Goal: Task Accomplishment & Management: Manage account settings

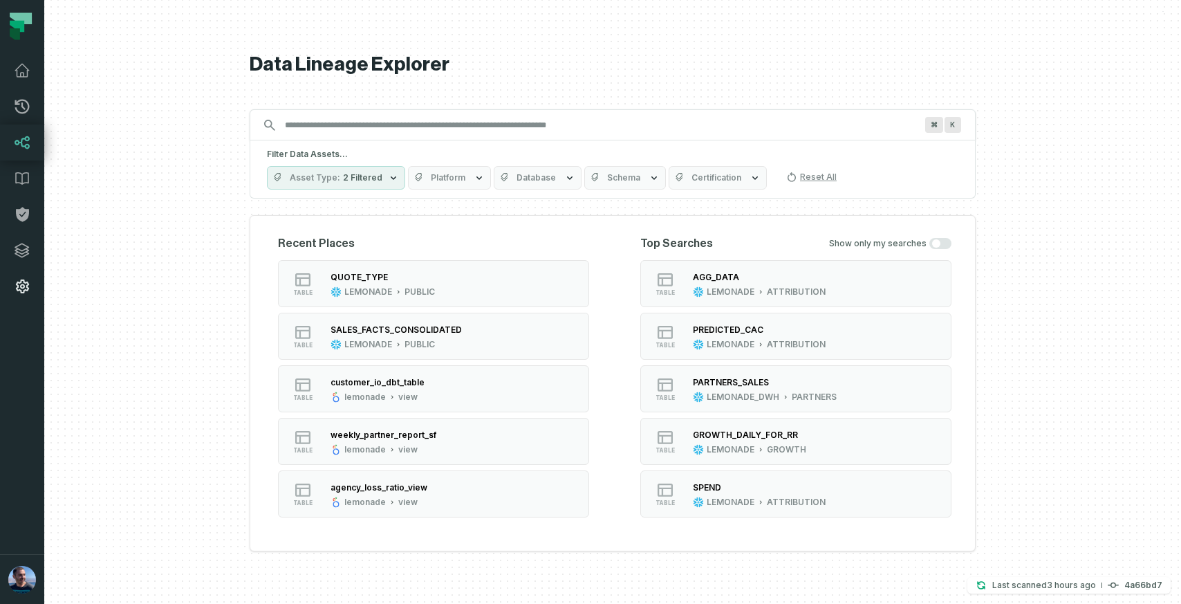
click at [19, 286] on icon at bounding box center [22, 286] width 17 height 17
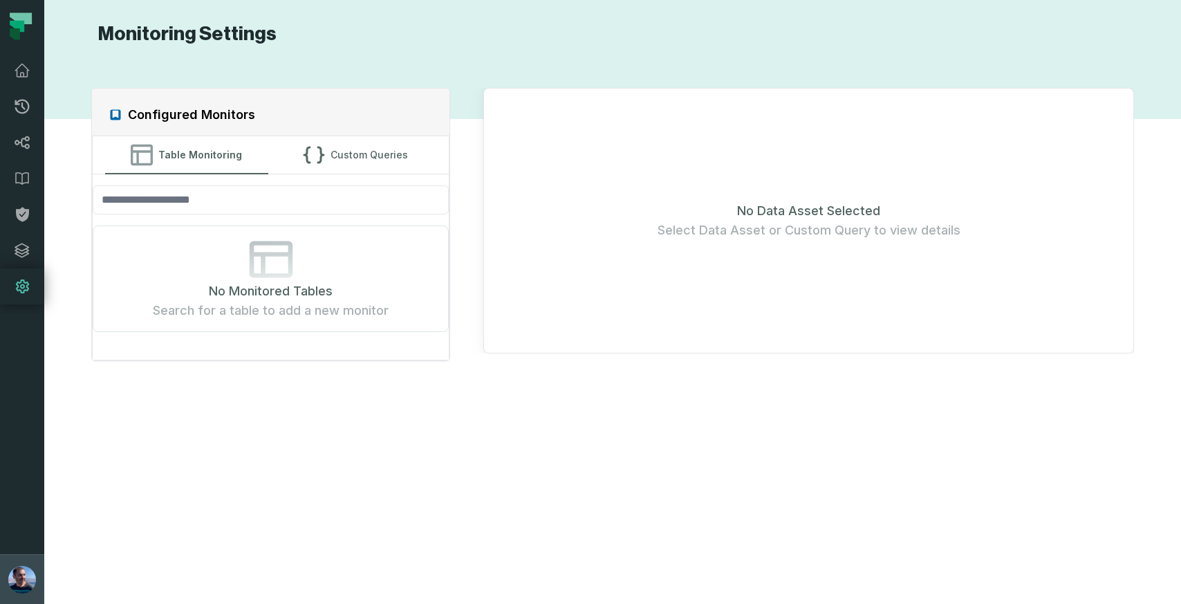
click at [22, 577] on img "button" at bounding box center [22, 580] width 28 height 28
click at [51, 451] on button "Settings" at bounding box center [111, 455] width 217 height 28
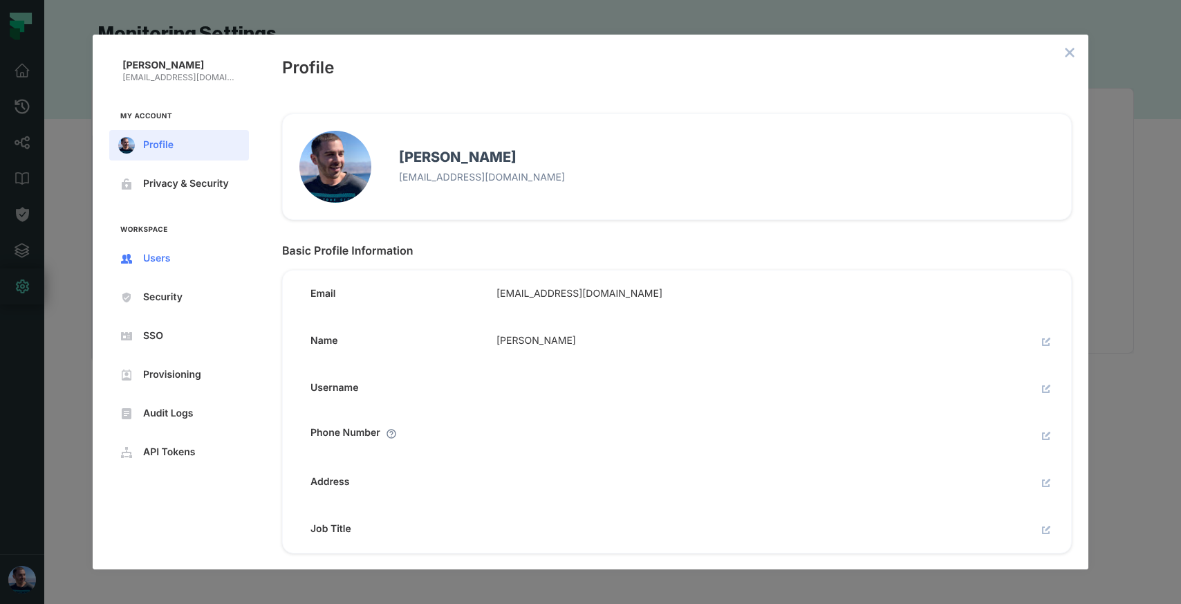
click at [167, 257] on span "Users" at bounding box center [190, 258] width 94 height 11
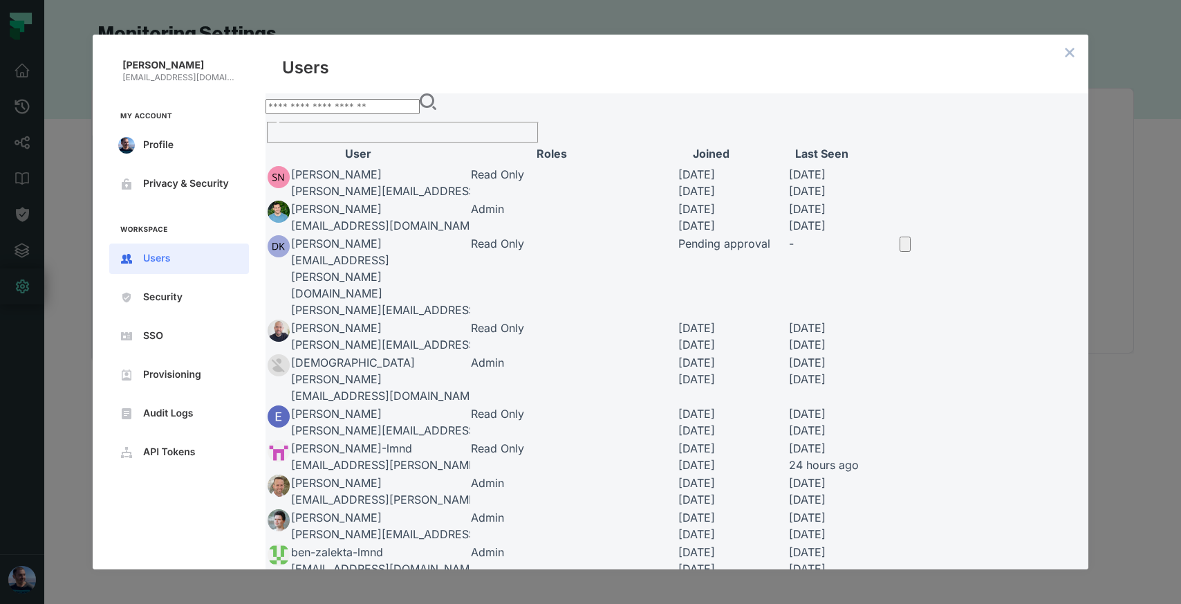
click at [420, 114] on input "text" at bounding box center [343, 106] width 154 height 15
type input "*********"
click at [905, 248] on icon "open options" at bounding box center [905, 248] width 0 height 0
click at [1049, 11] on div at bounding box center [1115, 11] width 133 height 0
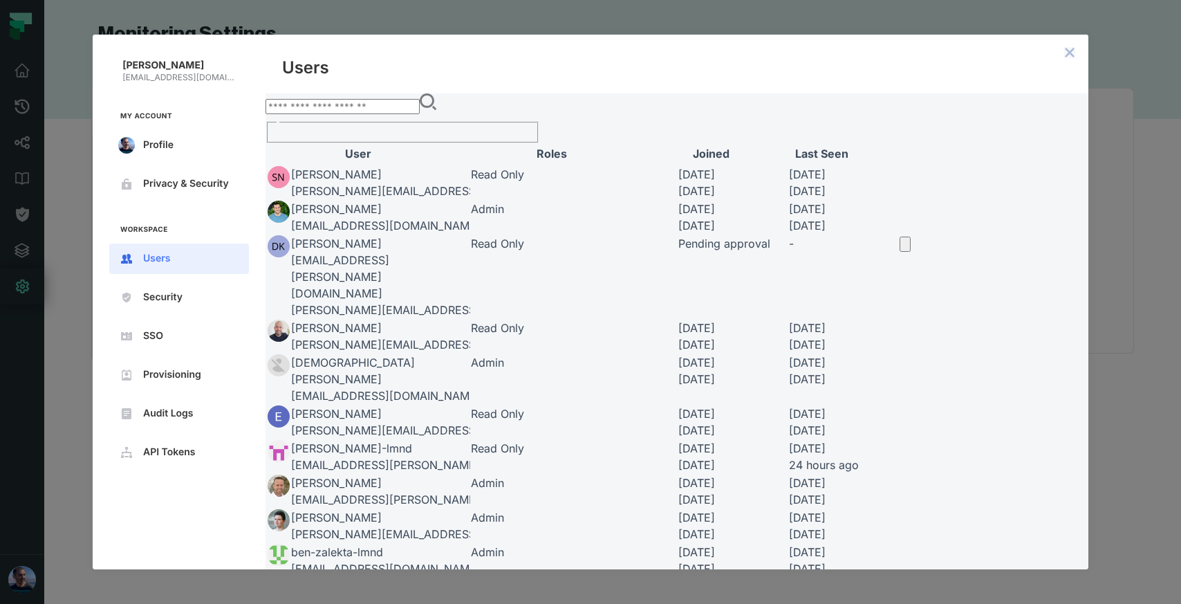
click at [1066, 53] on icon "close admin-box" at bounding box center [1069, 52] width 11 height 11
